Goal: Download file/media

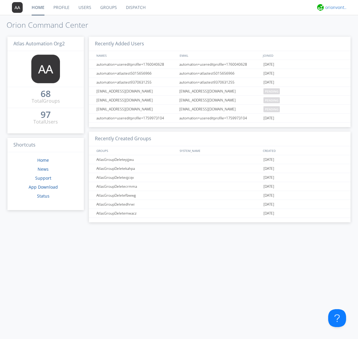
click at [334, 7] on div "orionvontas+atlas+automation+org2" at bounding box center [336, 7] width 22 height 6
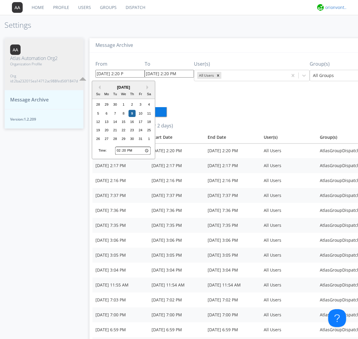
type input "[DATE] 2:20 PM"
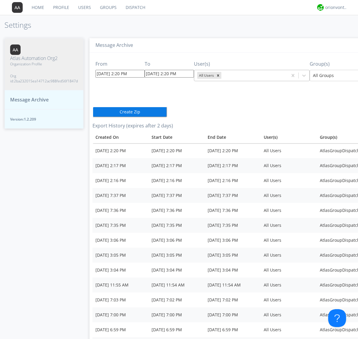
click at [217, 75] on icon "Remove All Users" at bounding box center [218, 75] width 2 height 2
click at [222, 75] on input "text" at bounding box center [222, 75] width 1 height 6
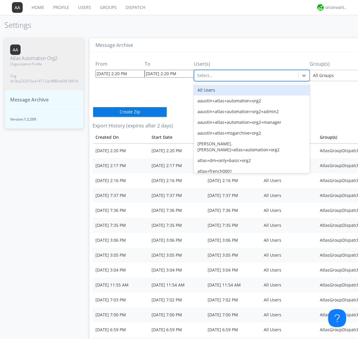
click at [326, 75] on div at bounding box center [356, 75] width 87 height 7
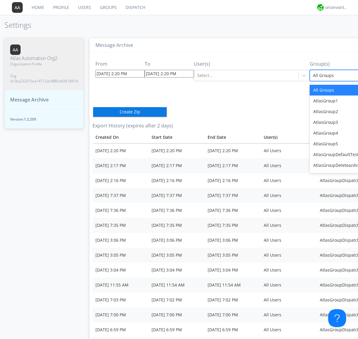
scroll to position [0, 5]
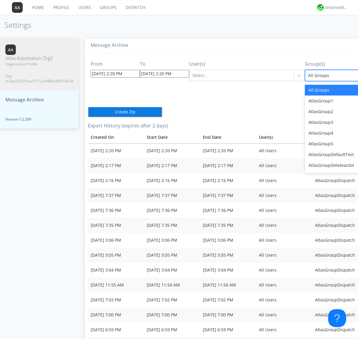
click at [88, 106] on button "Create Zip" at bounding box center [125, 111] width 75 height 11
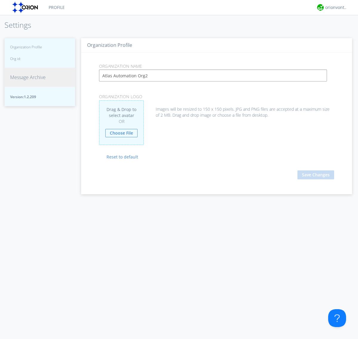
click at [28, 81] on span "Message Archive" at bounding box center [27, 77] width 35 height 7
